Goal: Transaction & Acquisition: Purchase product/service

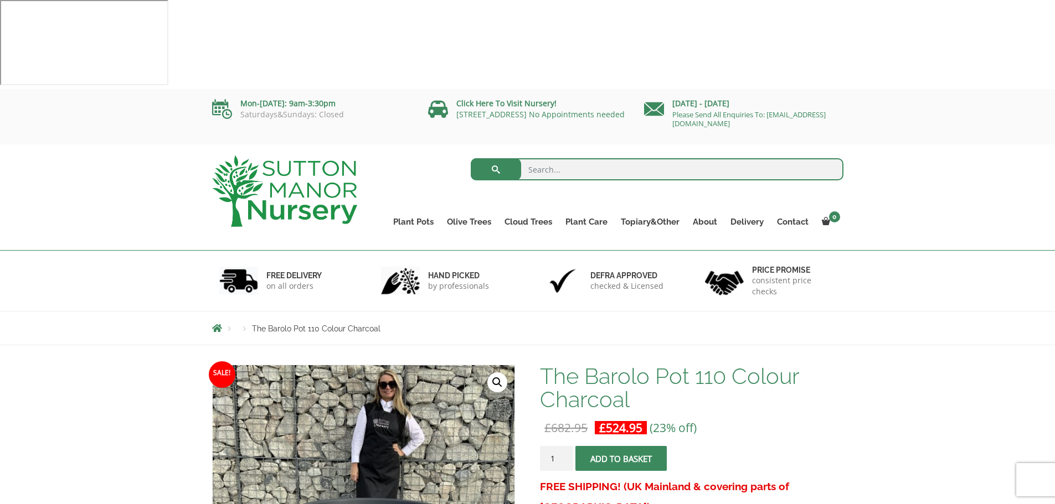
drag, startPoint x: 643, startPoint y: 370, endPoint x: 706, endPoint y: 363, distance: 63.6
click at [621, 459] on span "submit" at bounding box center [621, 459] width 0 height 0
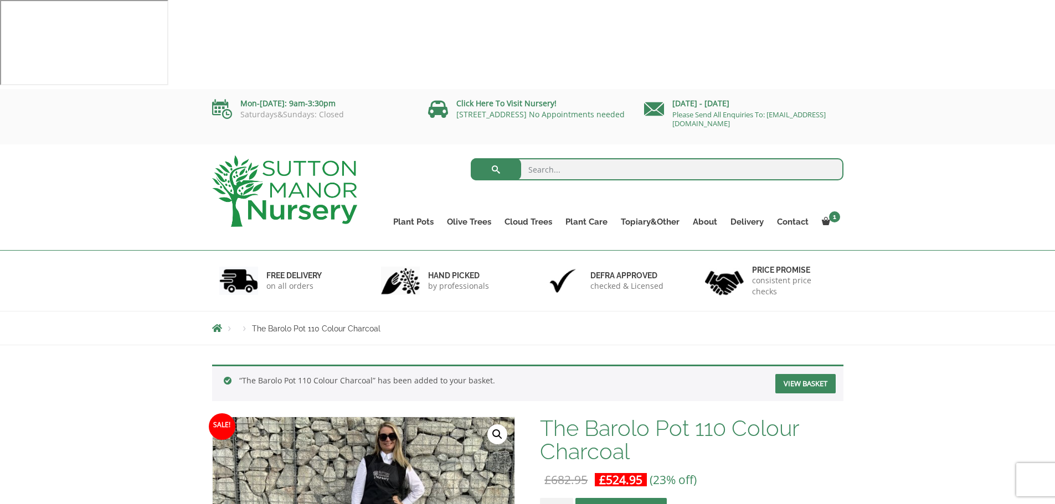
drag, startPoint x: 564, startPoint y: 80, endPoint x: 569, endPoint y: 82, distance: 6.0
click at [564, 158] on input "search" at bounding box center [657, 169] width 373 height 22
type input "bien"
click at [471, 158] on button "submit" at bounding box center [496, 169] width 50 height 22
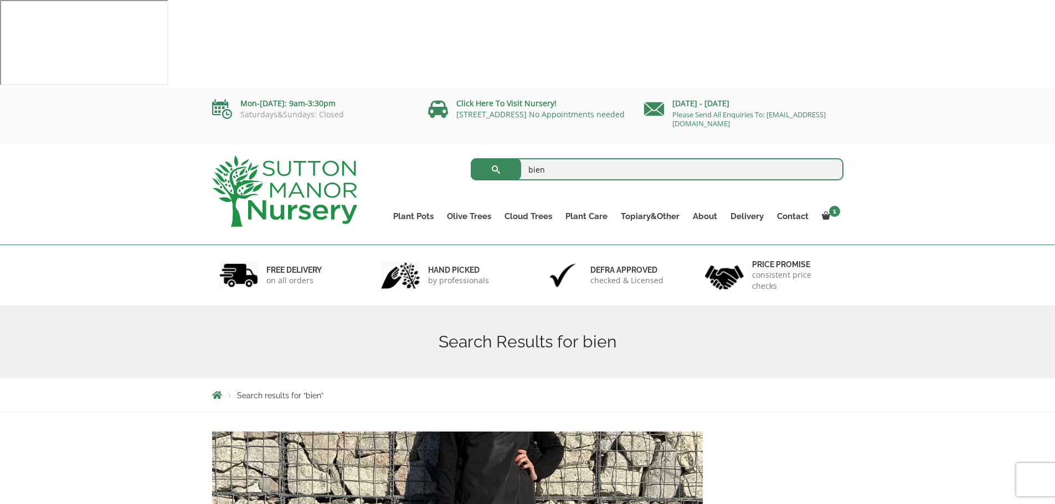
drag, startPoint x: 539, startPoint y: 80, endPoint x: 479, endPoint y: 84, distance: 59.9
click at [479, 156] on form "bien Search for:" at bounding box center [657, 170] width 373 height 28
paste input "The [PERSON_NAME] Pot Fibre Clay Charcoal Plant Pots"
type input "The [PERSON_NAME] Pot Fibre Clay Charcoal Plant Pots"
click at [471, 158] on button "submit" at bounding box center [496, 169] width 50 height 22
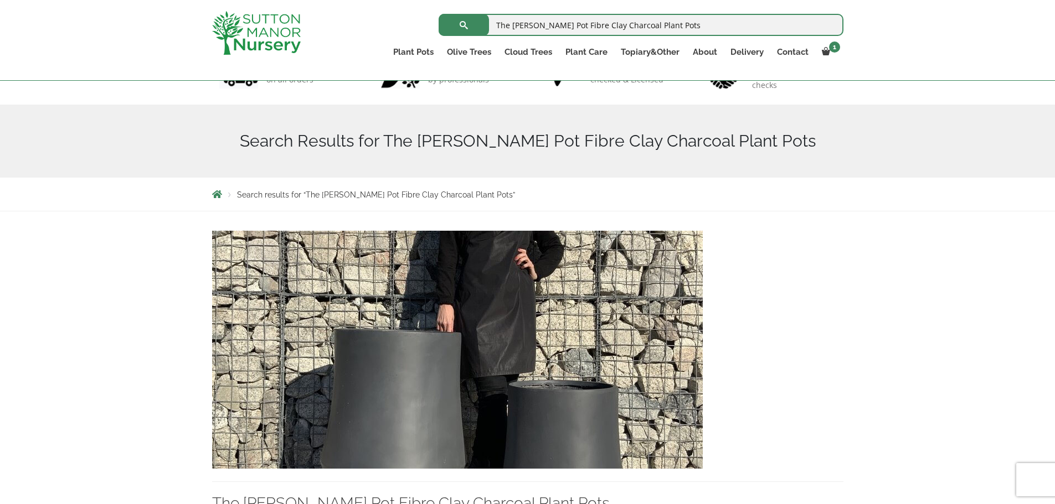
scroll to position [277, 0]
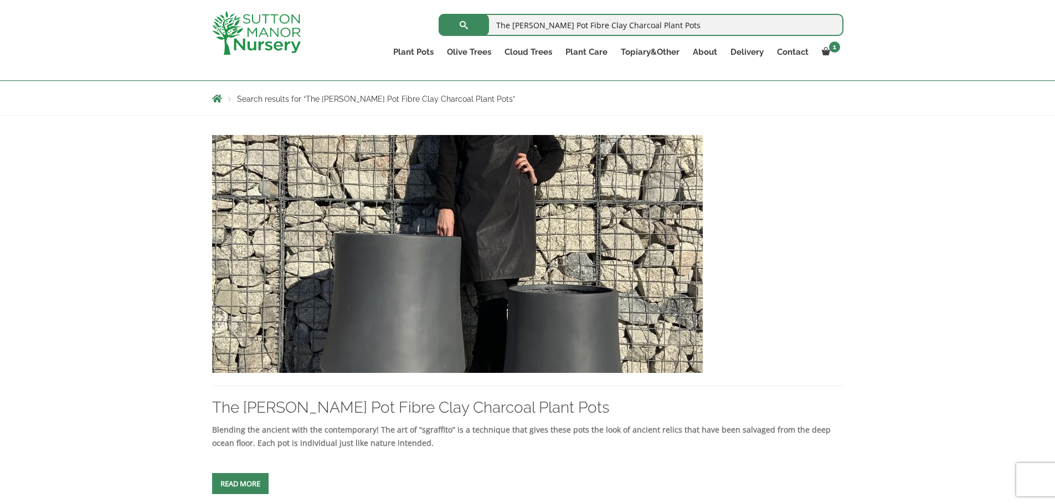
drag, startPoint x: 246, startPoint y: 394, endPoint x: 263, endPoint y: 394, distance: 17.2
click at [240, 484] on span at bounding box center [240, 484] width 0 height 0
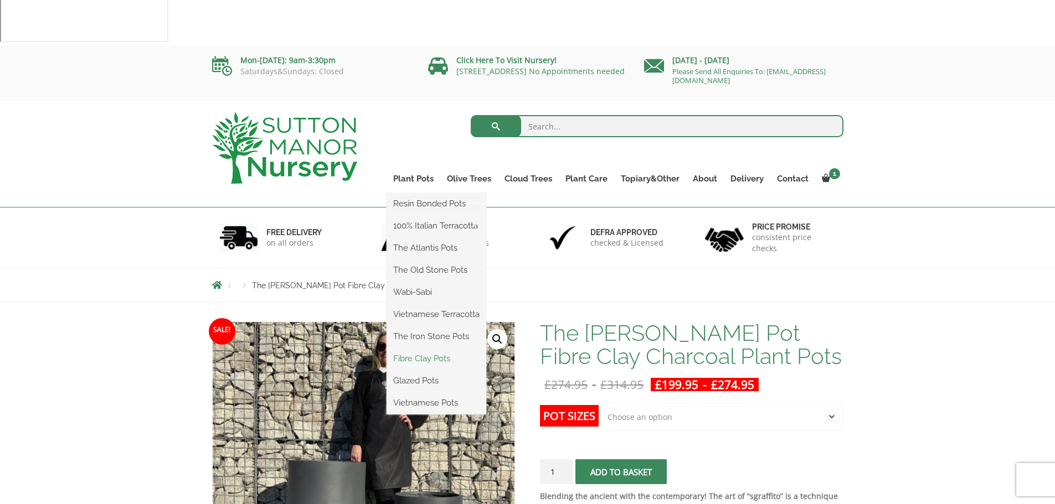
scroll to position [55, 0]
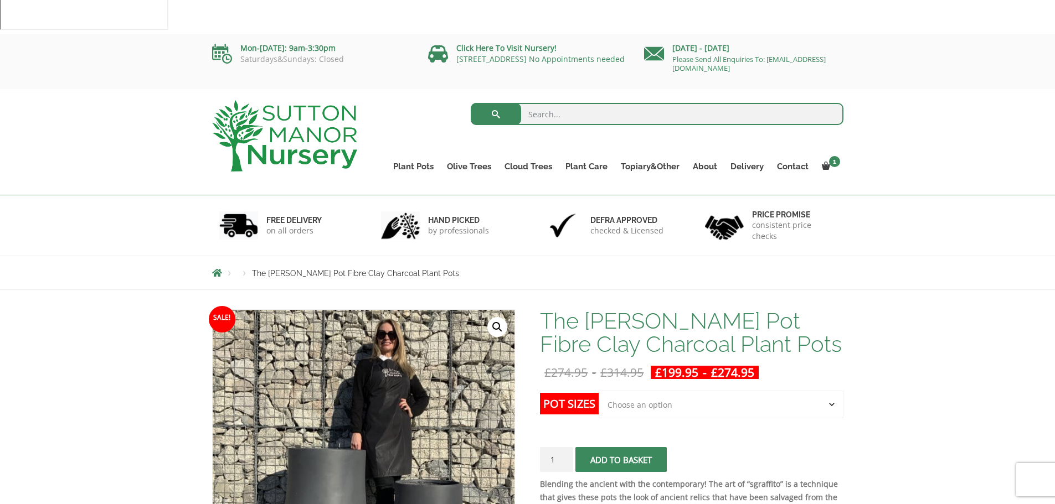
click at [547, 103] on input "search" at bounding box center [657, 114] width 373 height 22
type input "charcoal pot"
click at [471, 103] on button "submit" at bounding box center [496, 114] width 50 height 22
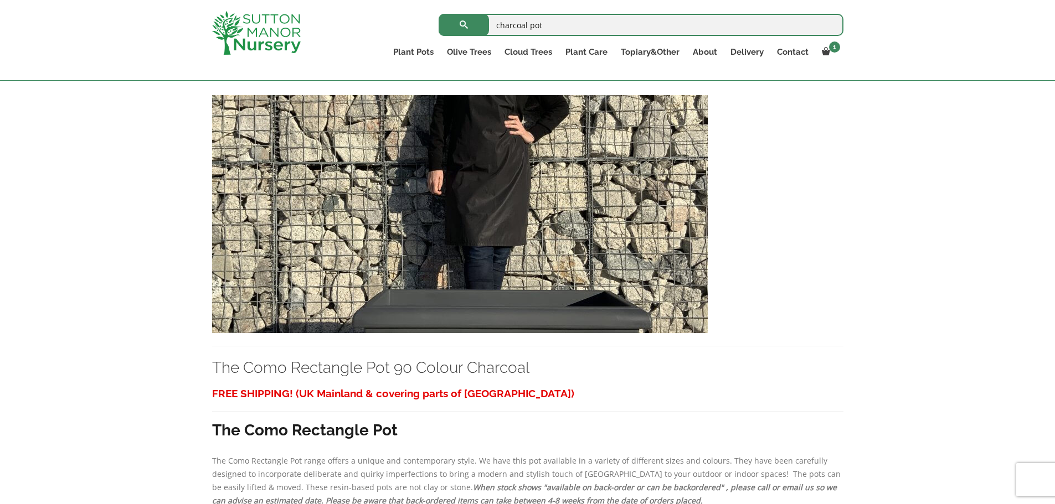
scroll to position [2990, 0]
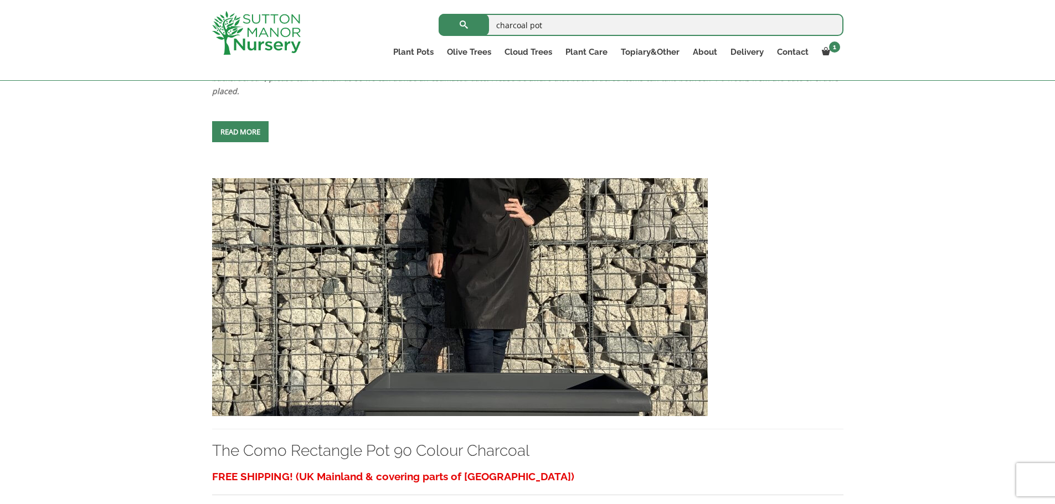
click at [454, 254] on img at bounding box center [460, 297] width 496 height 238
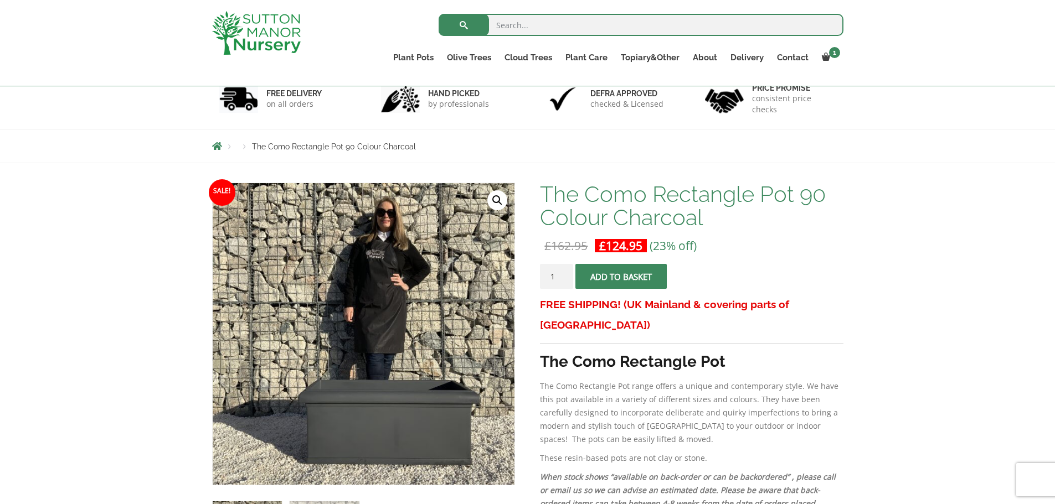
scroll to position [166, 0]
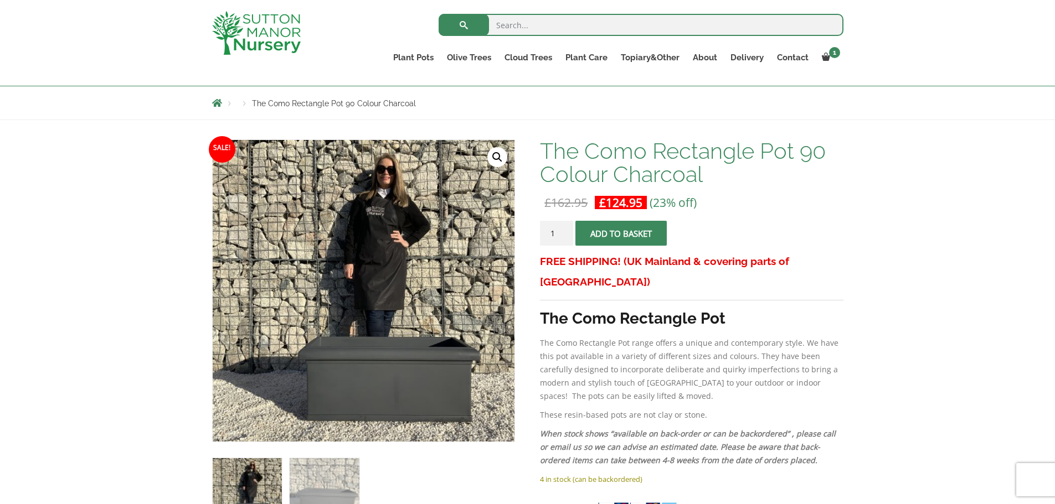
scroll to position [277, 0]
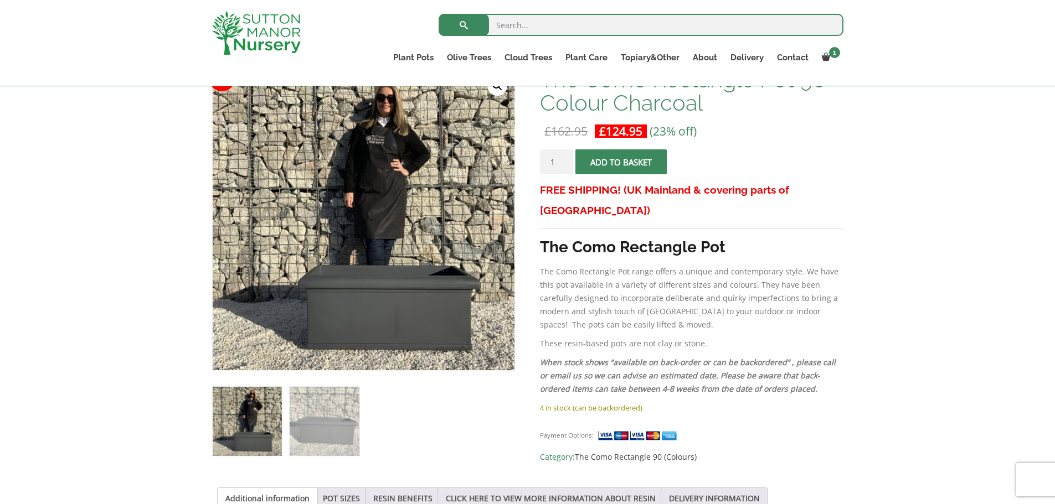
click at [230, 387] on img at bounding box center [247, 421] width 69 height 69
click at [324, 387] on img at bounding box center [324, 421] width 69 height 69
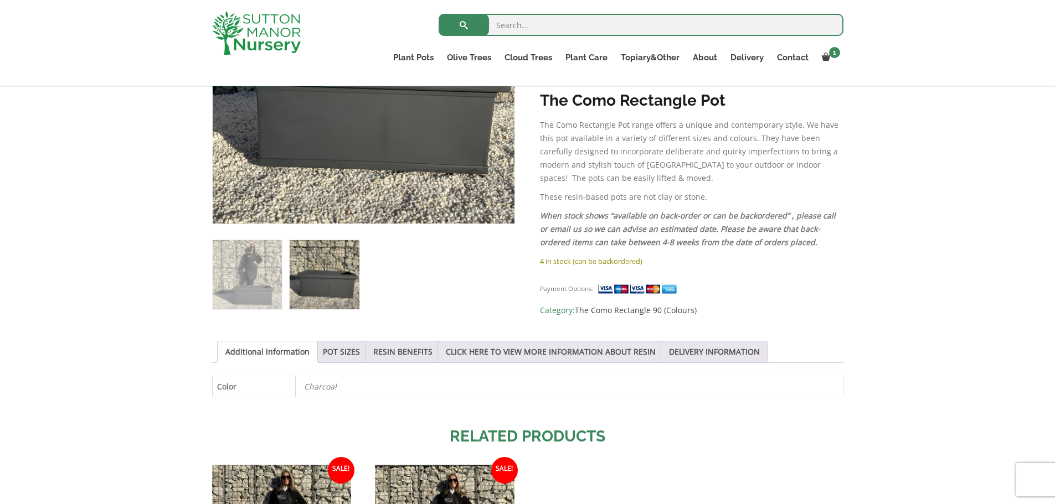
scroll to position [443, 0]
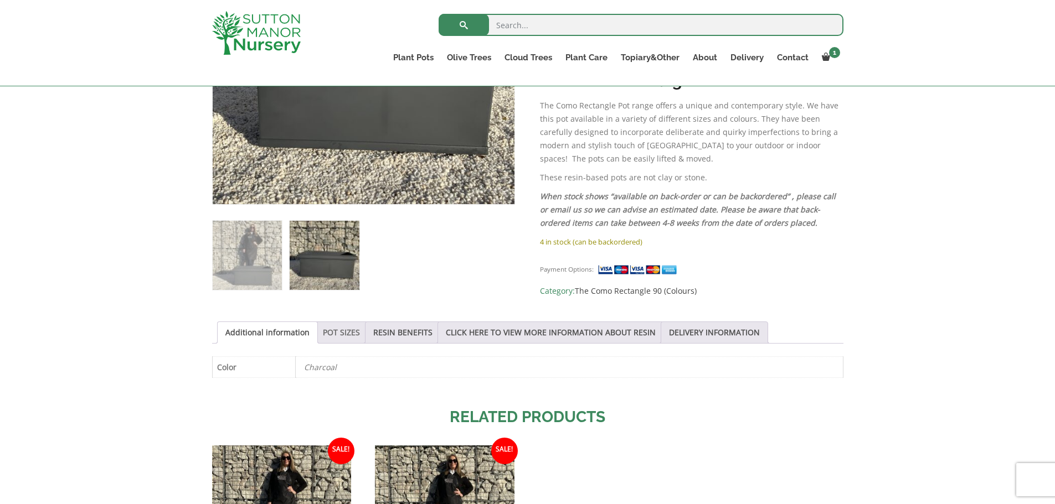
click at [333, 322] on link "POT SIZES" at bounding box center [341, 332] width 37 height 21
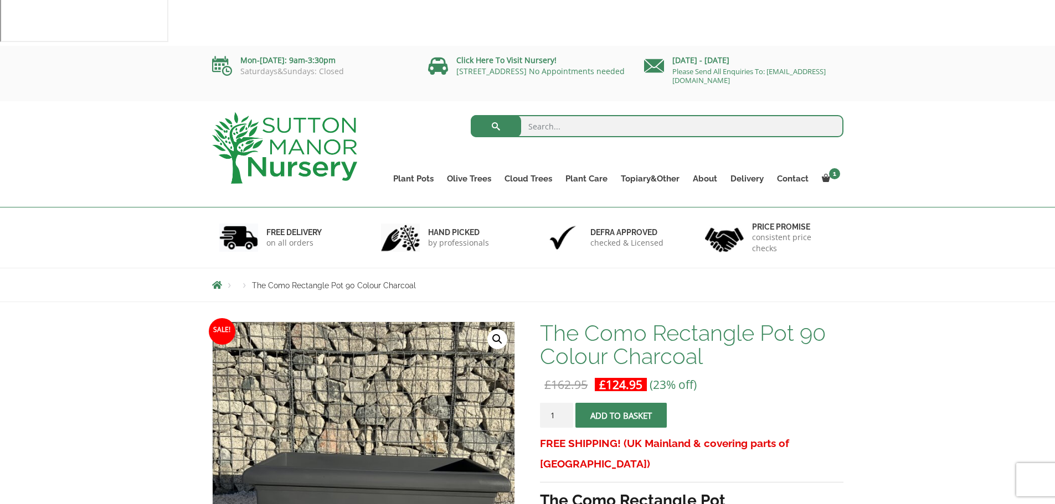
scroll to position [111, 0]
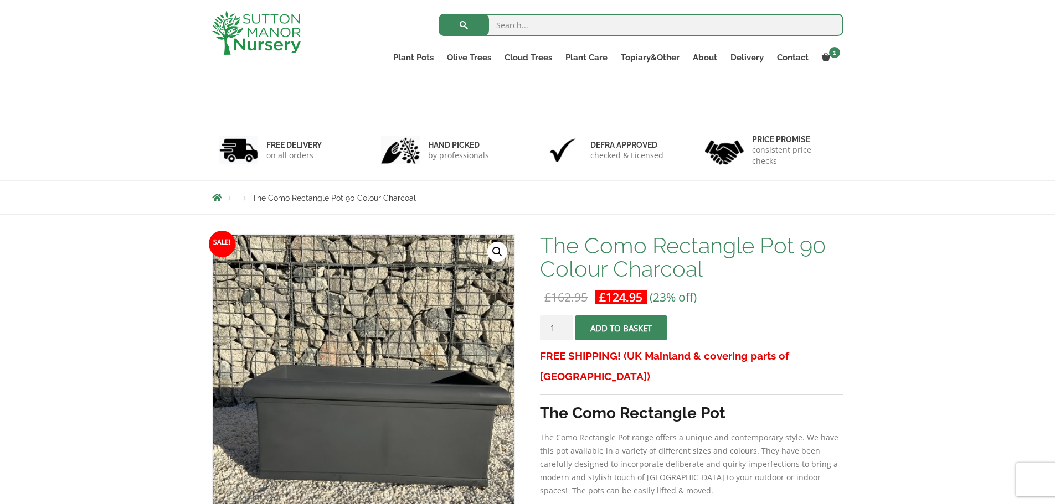
click at [563, 316] on input "1" at bounding box center [556, 328] width 33 height 25
click at [564, 316] on input "2" at bounding box center [556, 328] width 33 height 25
type input "3"
click at [565, 316] on input "3" at bounding box center [556, 328] width 33 height 25
click at [621, 328] on span "submit" at bounding box center [621, 328] width 0 height 0
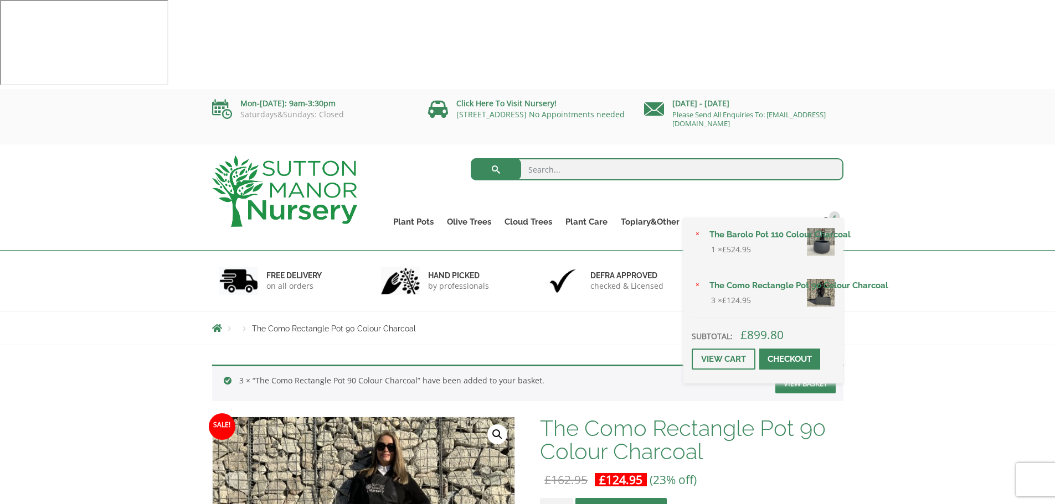
click at [825, 218] on div "× The Barolo Pot 110 Colour Charcoal 1 × £ 524.95 × The Como Rectangle Pot 90 C…" at bounding box center [762, 301] width 159 height 166
click at [833, 211] on span "4" at bounding box center [834, 216] width 11 height 11
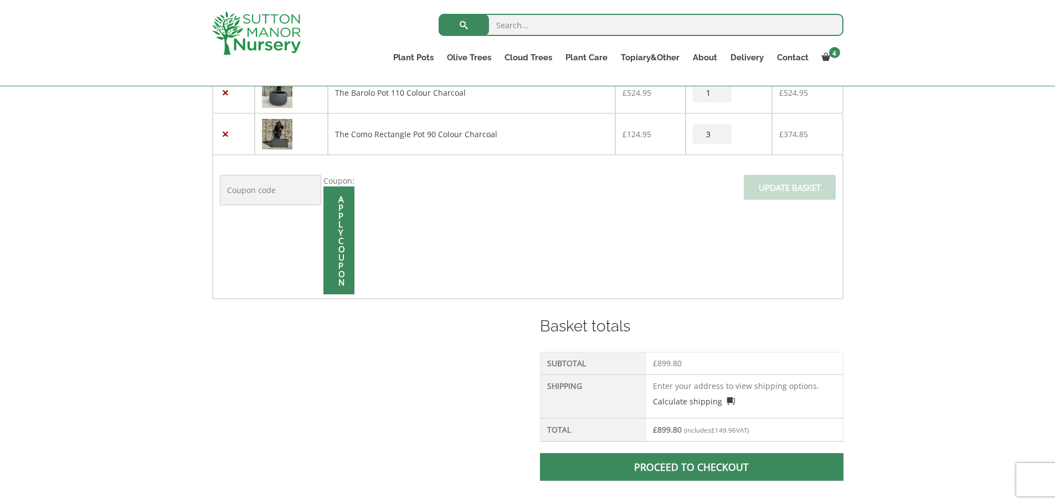
scroll to position [443, 0]
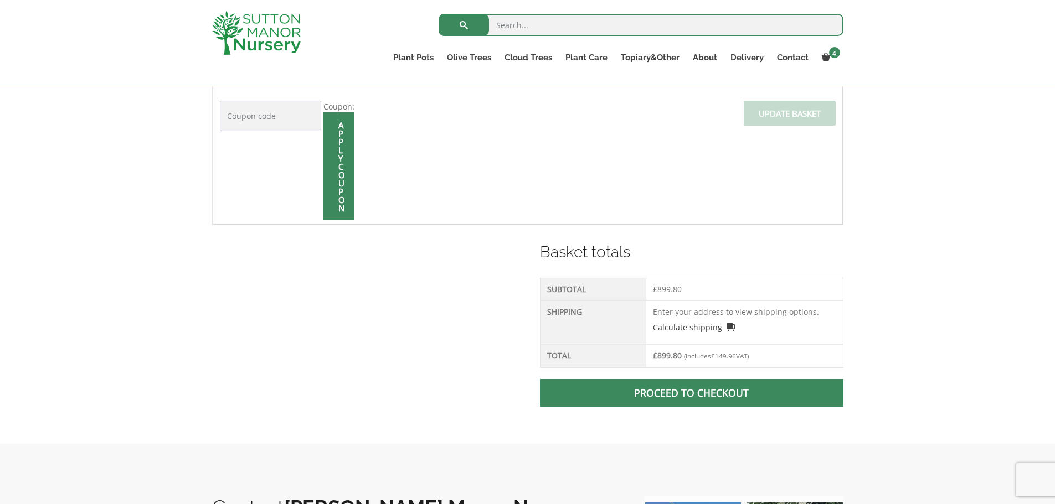
click at [692, 393] on span at bounding box center [692, 393] width 0 height 0
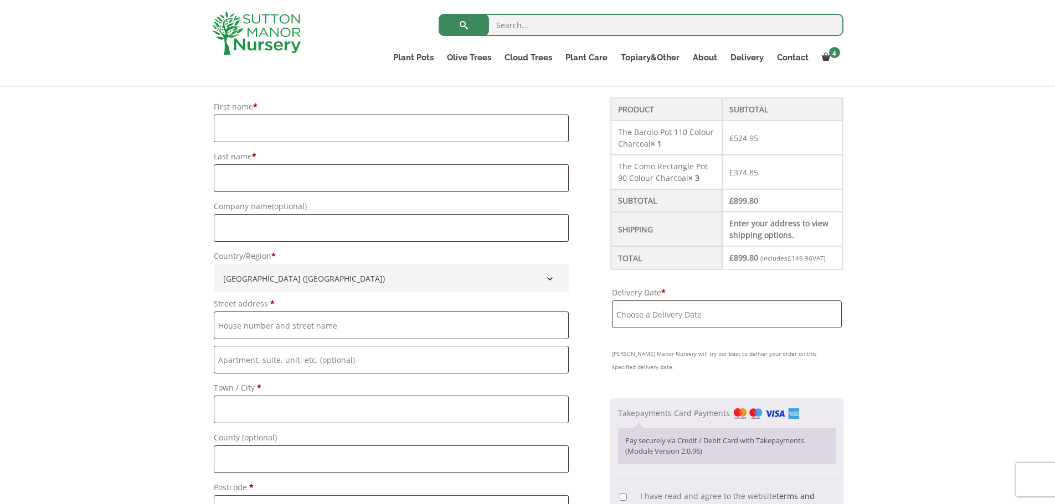
scroll to position [443, 0]
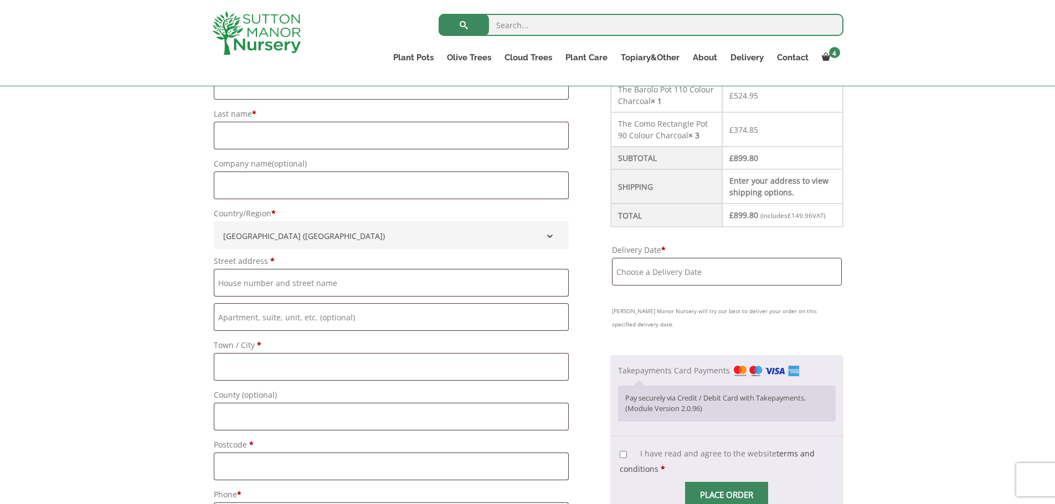
click at [635, 258] on input "Delivery Date *" at bounding box center [726, 272] width 229 height 28
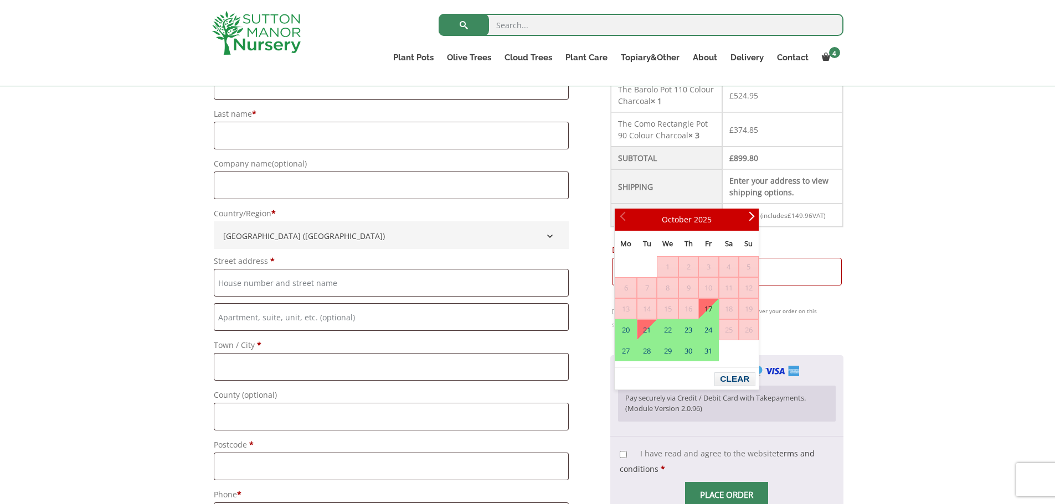
click at [644, 258] on input "Delivery Date *" at bounding box center [726, 272] width 229 height 28
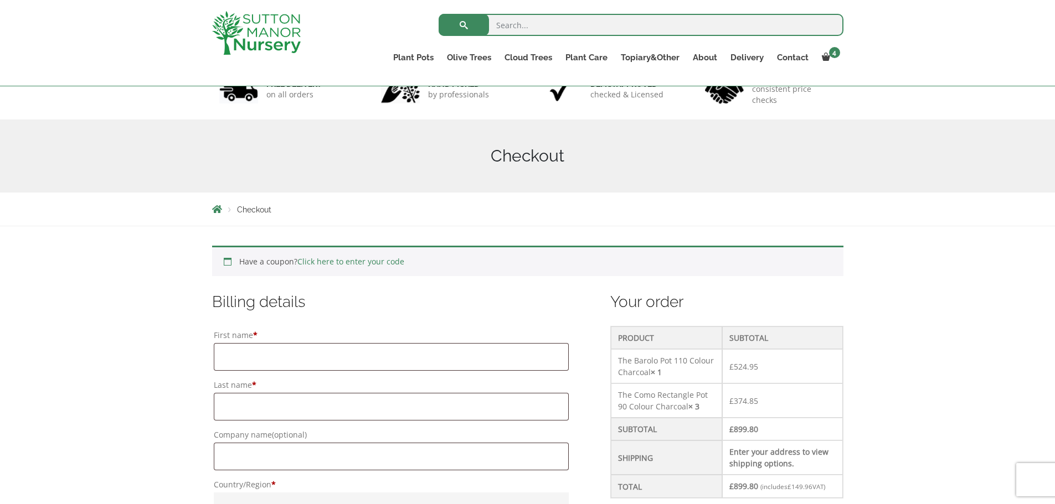
scroll to position [166, 0]
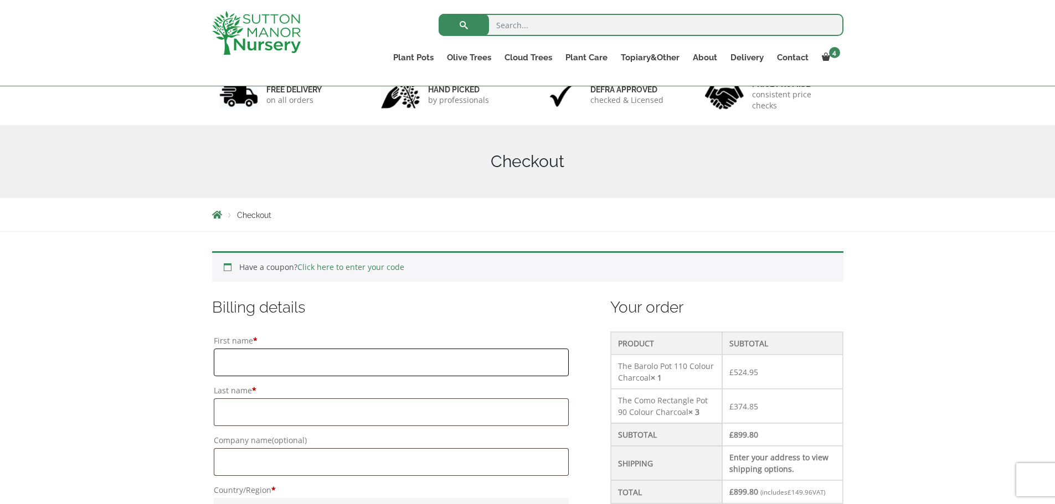
click at [254, 349] on input "First name *" at bounding box center [391, 363] width 355 height 28
type input "[PERSON_NAME]"
type input "[PERSON_NAME] Ltd"
type input "[PERSON_NAME], [PERSON_NAME], [GEOGRAPHIC_DATA], [GEOGRAPHIC_DATA], [GEOGRAPHIC…"
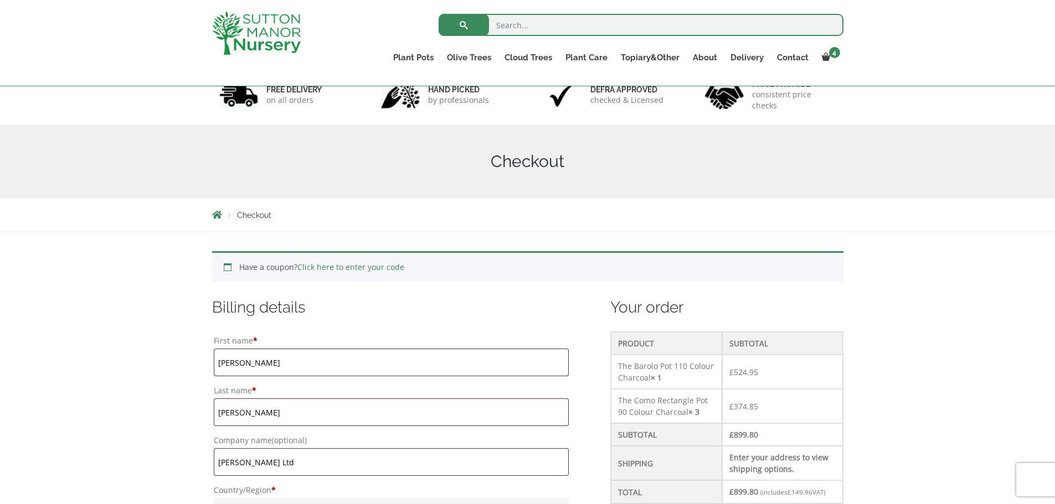
type input "Llannon"
type input "Llanelli"
type input "[GEOGRAPHIC_DATA]"
type input "SA14 8JN"
type input "07504528363"
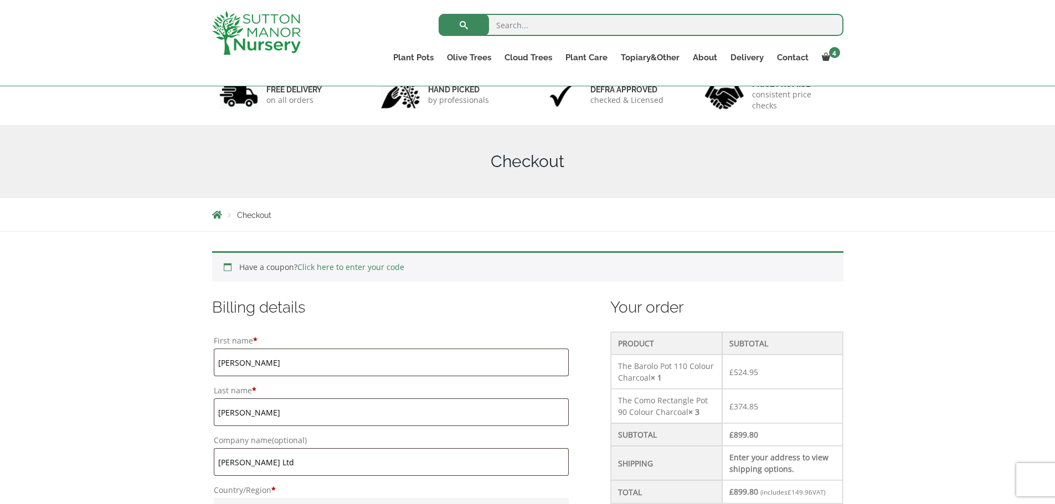
type input "[EMAIL_ADDRESS][DOMAIN_NAME]"
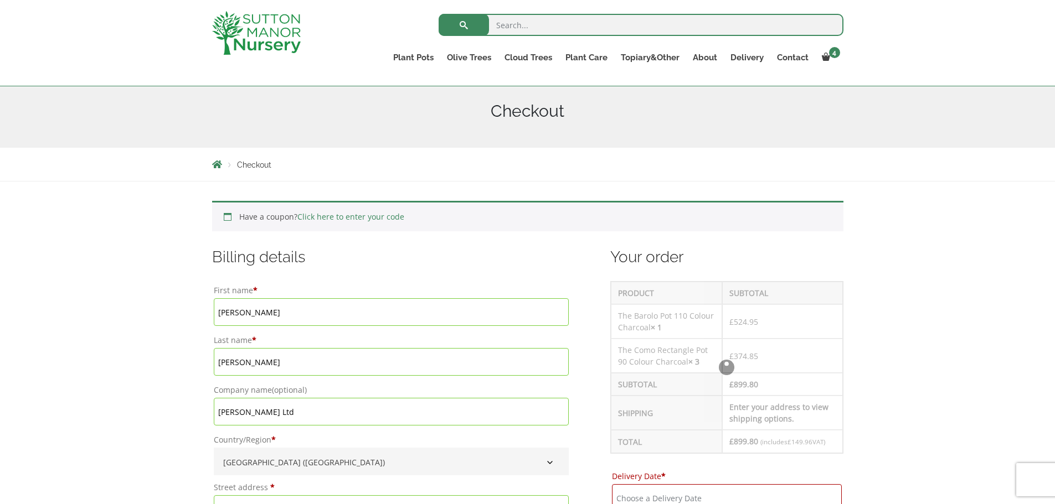
scroll to position [332, 0]
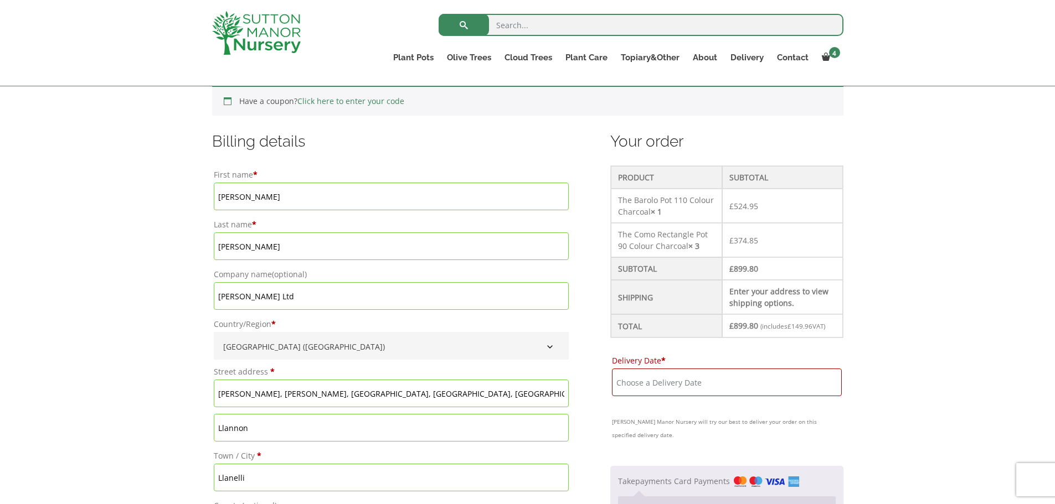
drag, startPoint x: 256, startPoint y: 156, endPoint x: 202, endPoint y: 156, distance: 54.3
type input "Styles"
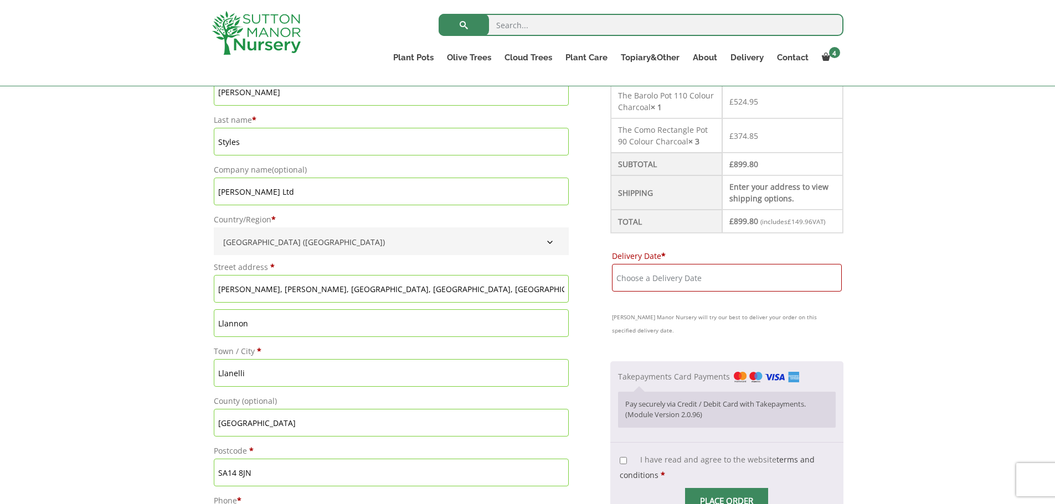
scroll to position [498, 0]
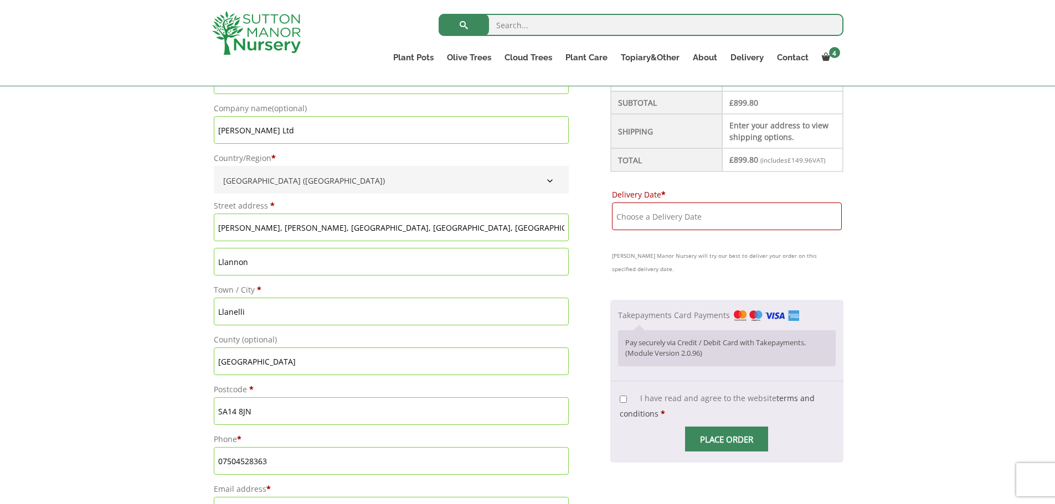
drag, startPoint x: 414, startPoint y: 139, endPoint x: 210, endPoint y: 139, distance: 204.3
click at [210, 139] on div "Have a coupon? Click here to enter your code Apply coupon Billing details First…" at bounding box center [528, 492] width 648 height 1162
click at [146, 196] on div "Have a coupon? Click here to enter your code Apply coupon Billing details First…" at bounding box center [527, 492] width 1055 height 1184
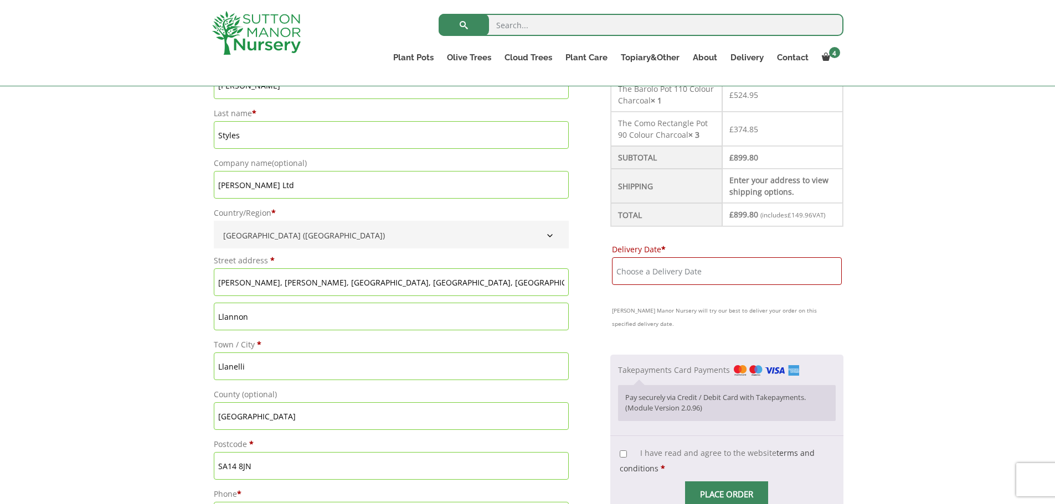
scroll to position [443, 0]
drag, startPoint x: 400, startPoint y: 190, endPoint x: 262, endPoint y: 195, distance: 137.4
click at [262, 269] on input "[PERSON_NAME], [PERSON_NAME], [GEOGRAPHIC_DATA], [GEOGRAPHIC_DATA], [GEOGRAPHIC…" at bounding box center [391, 283] width 355 height 28
type input "[PERSON_NAME],"
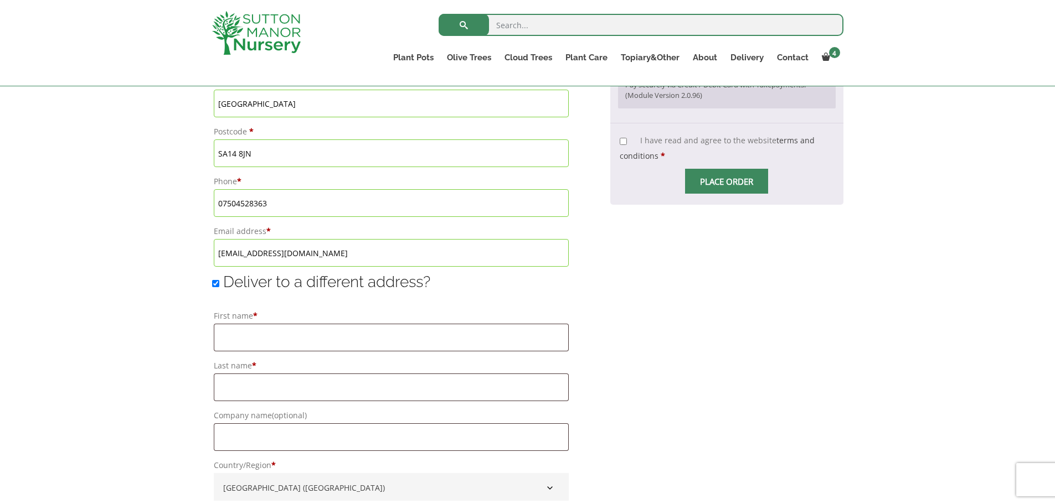
scroll to position [830, 0]
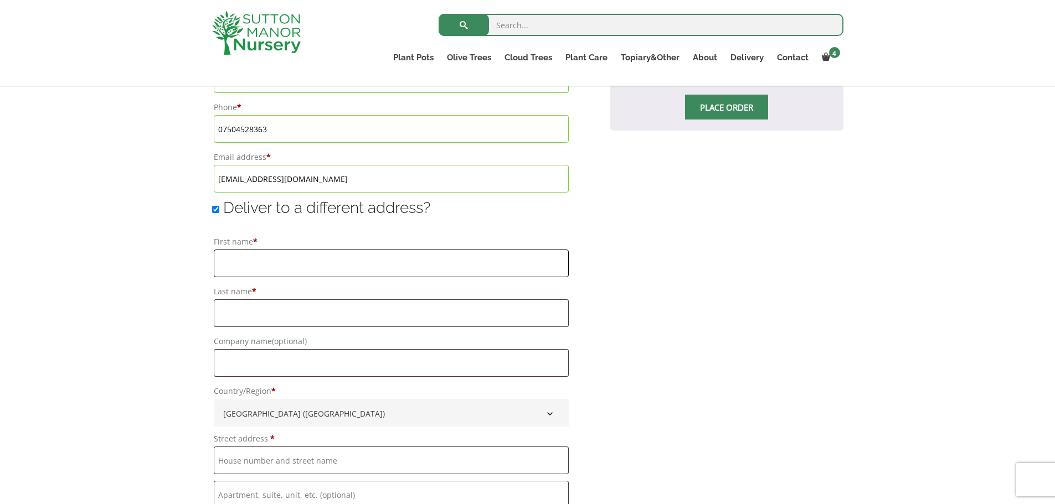
click at [281, 250] on input "First name *" at bounding box center [391, 264] width 355 height 28
type input "[PERSON_NAME]"
type input "Kingsthorne [GEOGRAPHIC_DATA]"
type input "Leominster"
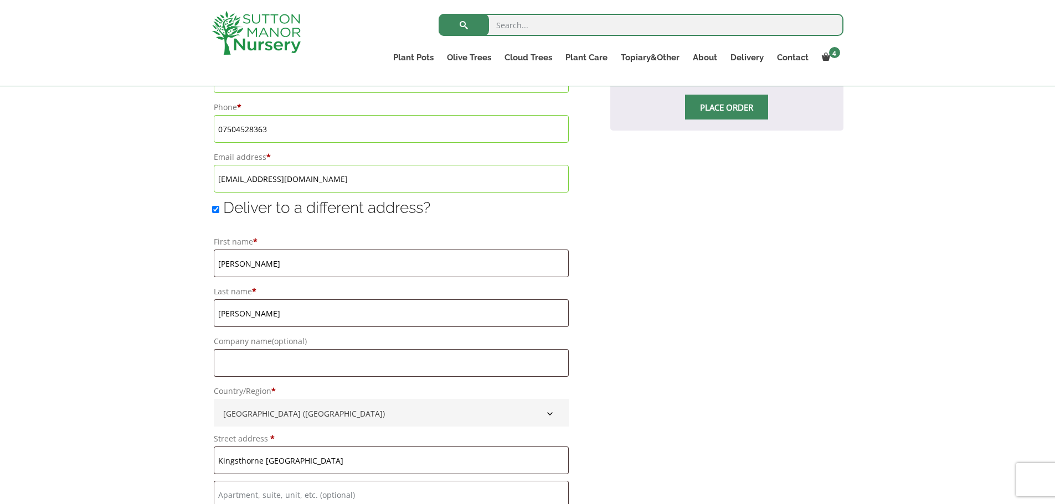
type input "LEOMINSTER"
type input "HR6 8RS"
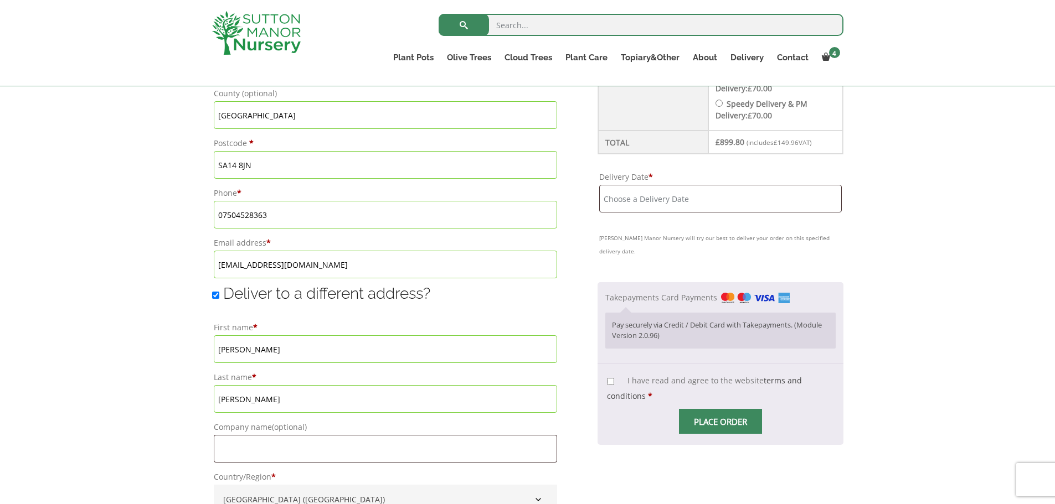
scroll to position [609, 0]
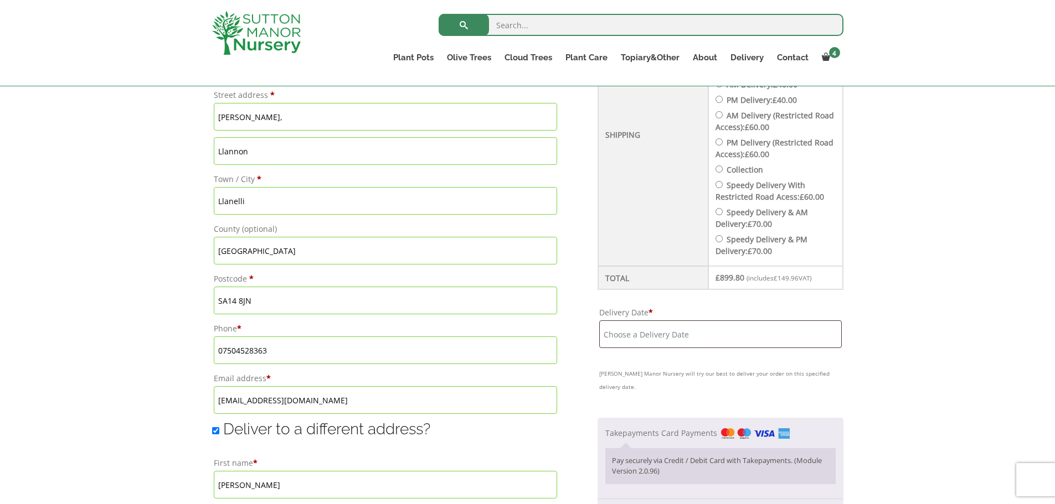
checkbox input "true"
click at [899, 252] on div "Have a coupon? Click here to enter your code Apply coupon Billing details First…" at bounding box center [527, 381] width 1055 height 1184
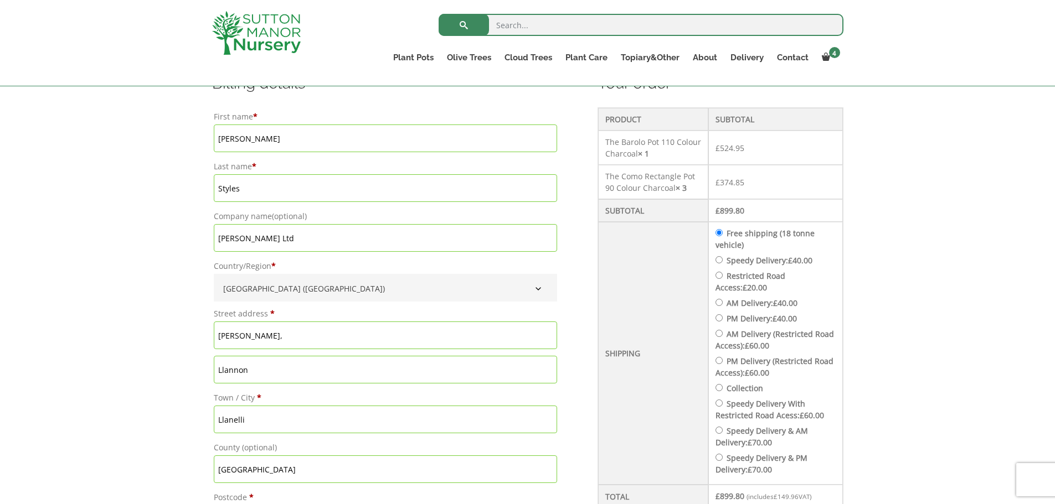
scroll to position [388, 0]
